Goal: Check status: Check status

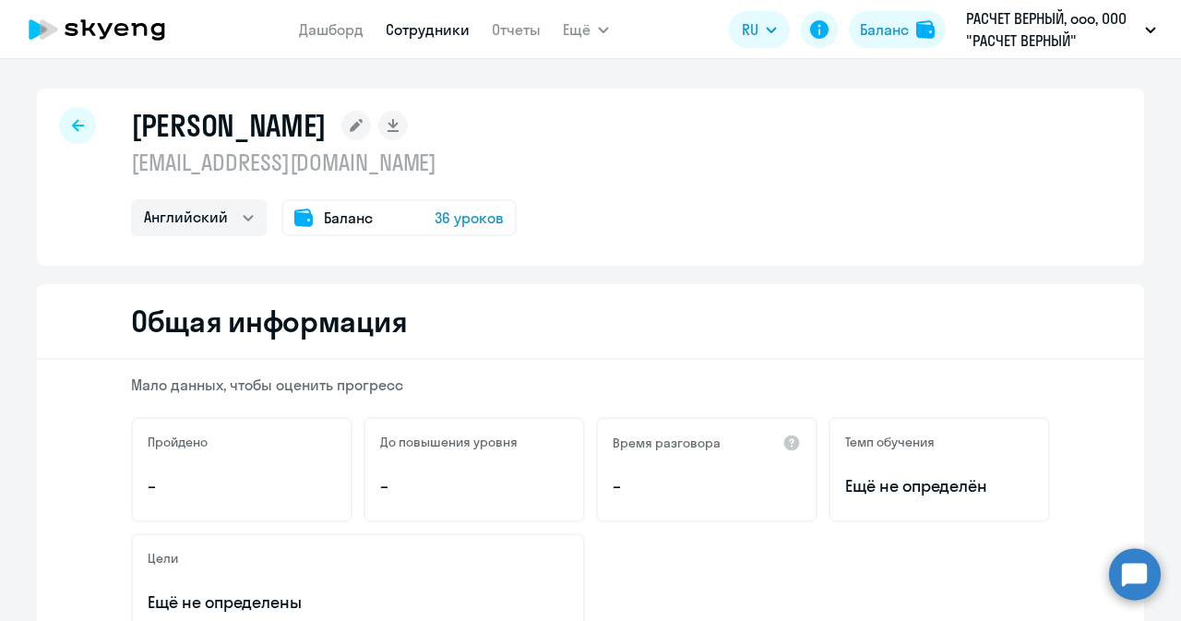
select select "english"
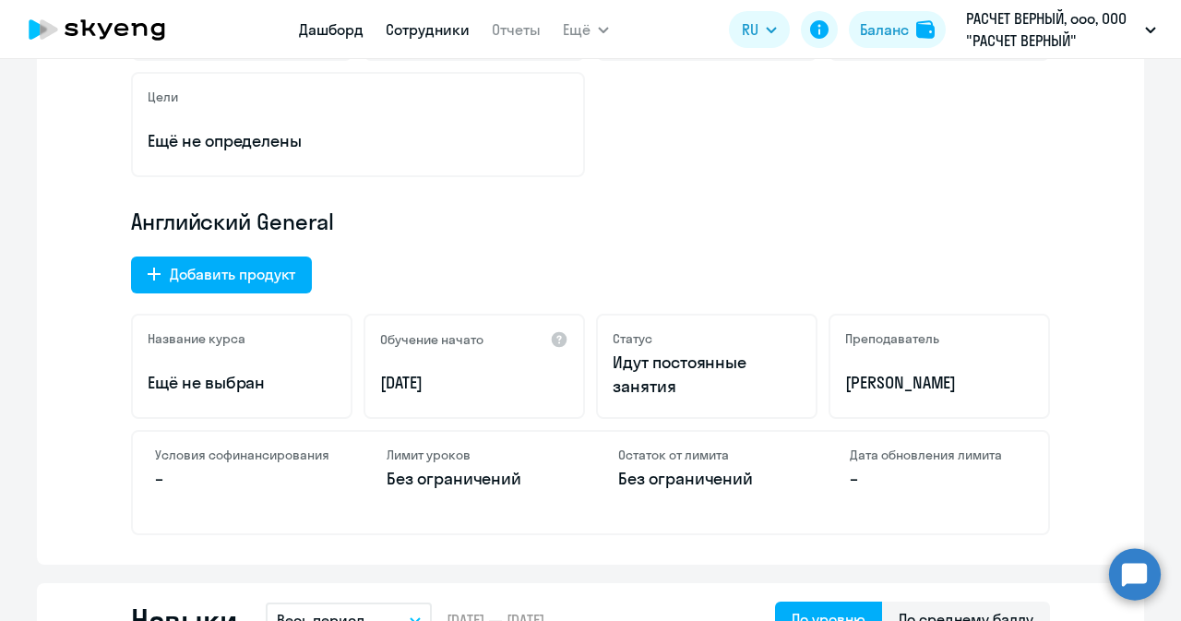
click at [336, 22] on link "Дашборд" at bounding box center [331, 29] width 65 height 18
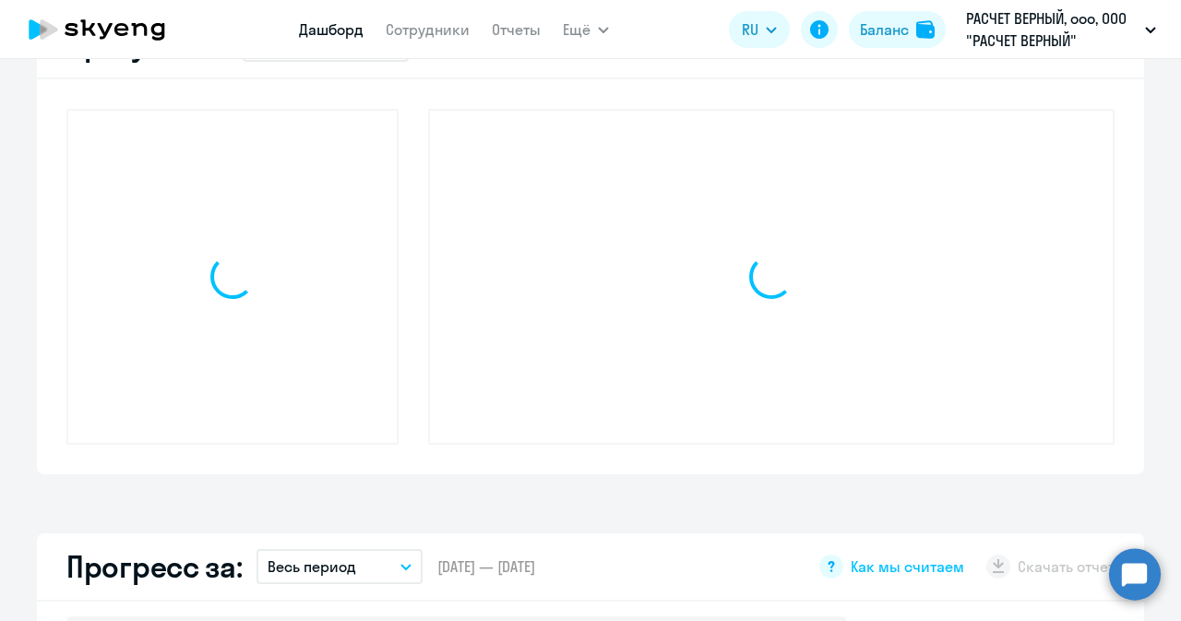
scroll to position [591, 0]
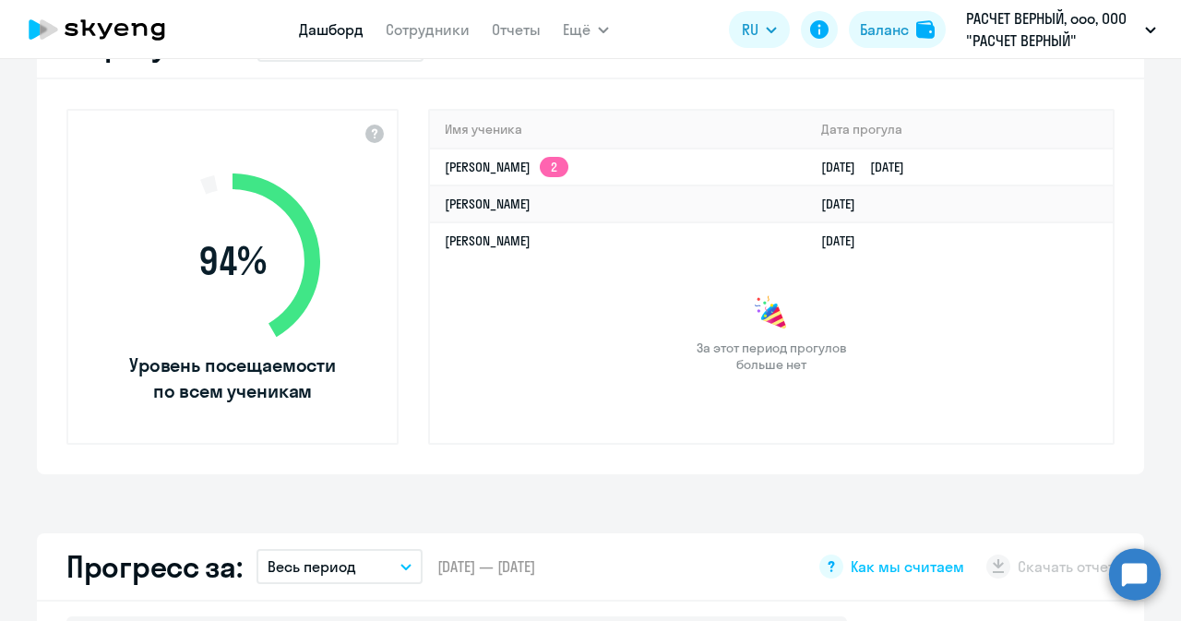
select select "30"
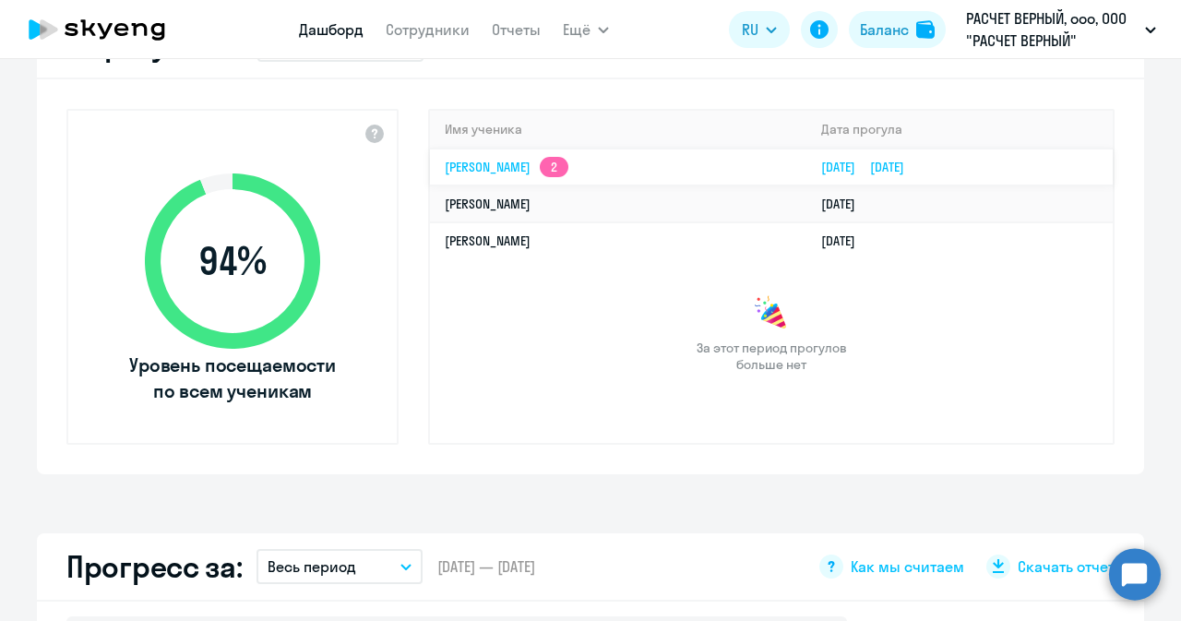
click at [488, 159] on link "[PERSON_NAME] Анатольевна 2" at bounding box center [507, 167] width 124 height 17
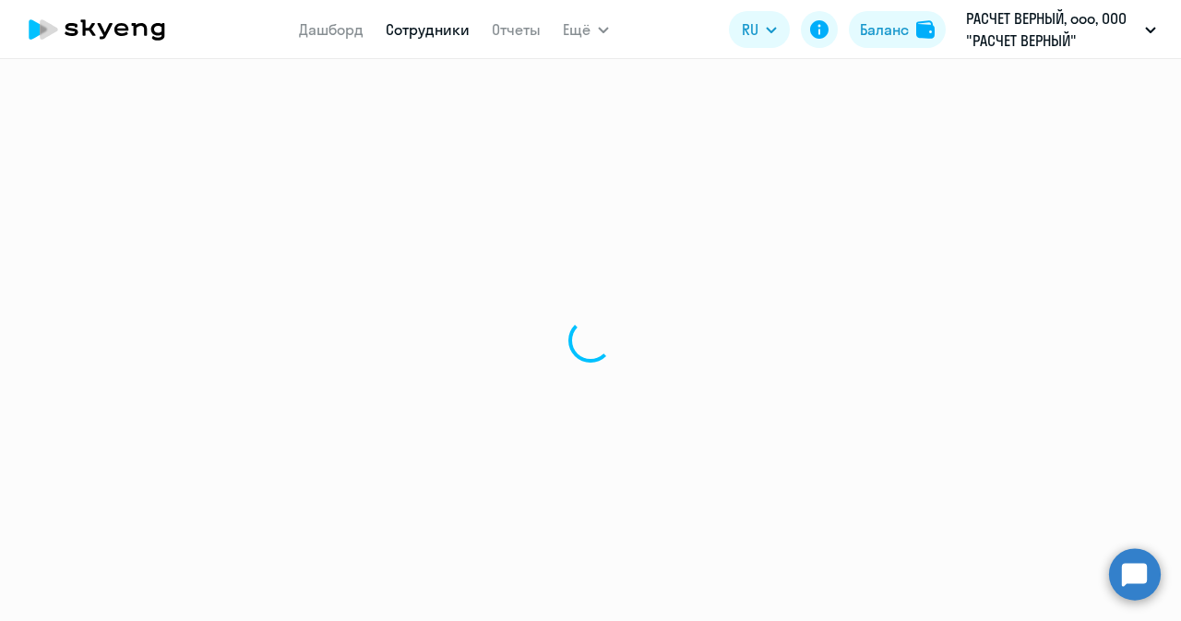
select select "english"
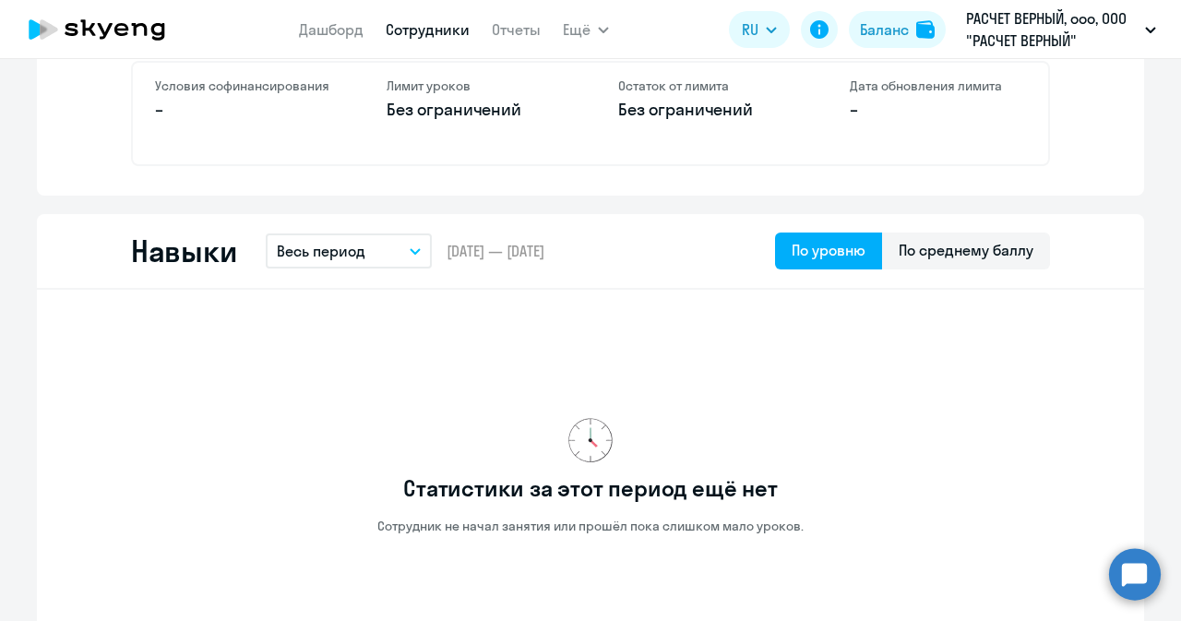
scroll to position [923, 0]
